Goal: Transaction & Acquisition: Purchase product/service

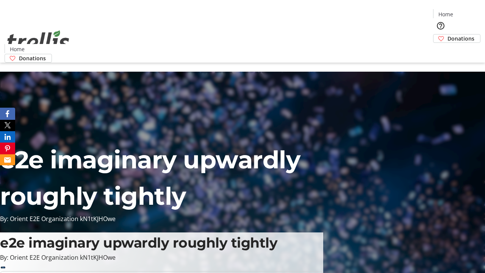
click at [447, 34] on span "Donations" at bounding box center [460, 38] width 27 height 8
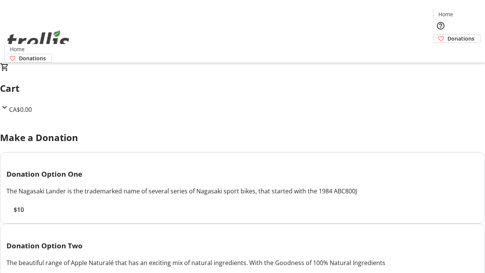
click at [24, 214] on span "$10" at bounding box center [19, 209] width 10 height 9
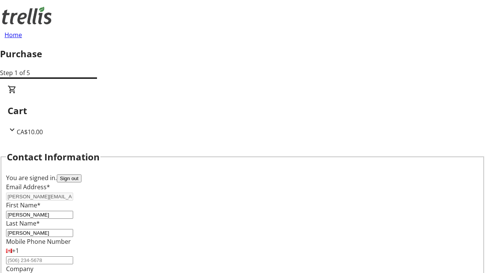
select select "CA"
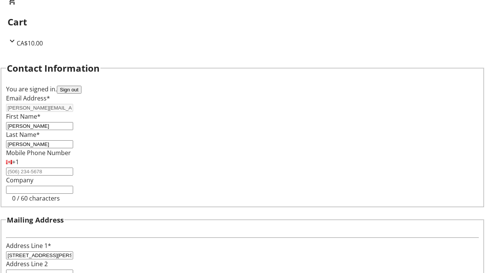
select select "BC"
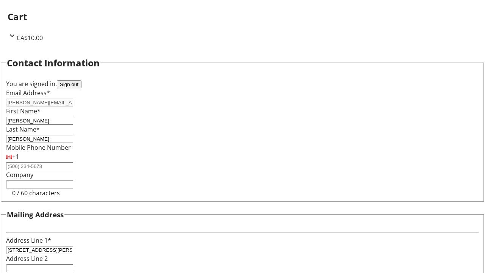
type input "Kelowna"
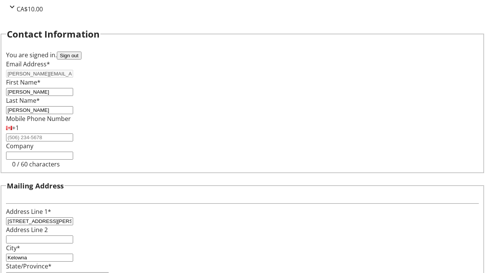
type input "V1Y 0C2"
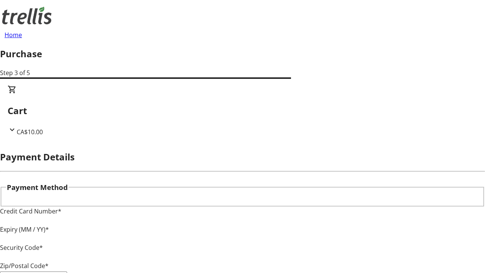
type input "V1Y 0C2"
